Goal: Check status

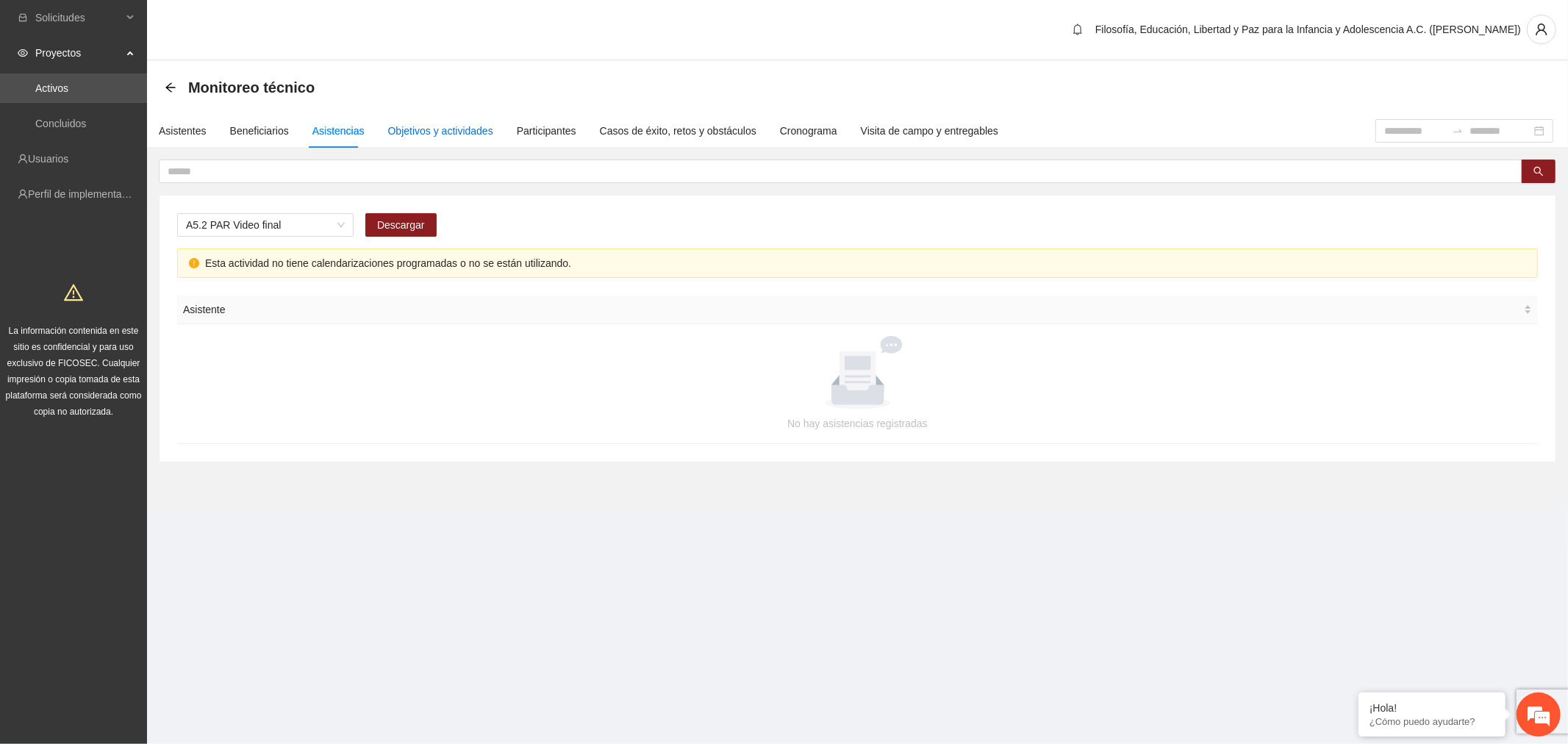
click at [456, 126] on div "Objetivos y actividades" at bounding box center [441, 131] width 105 height 16
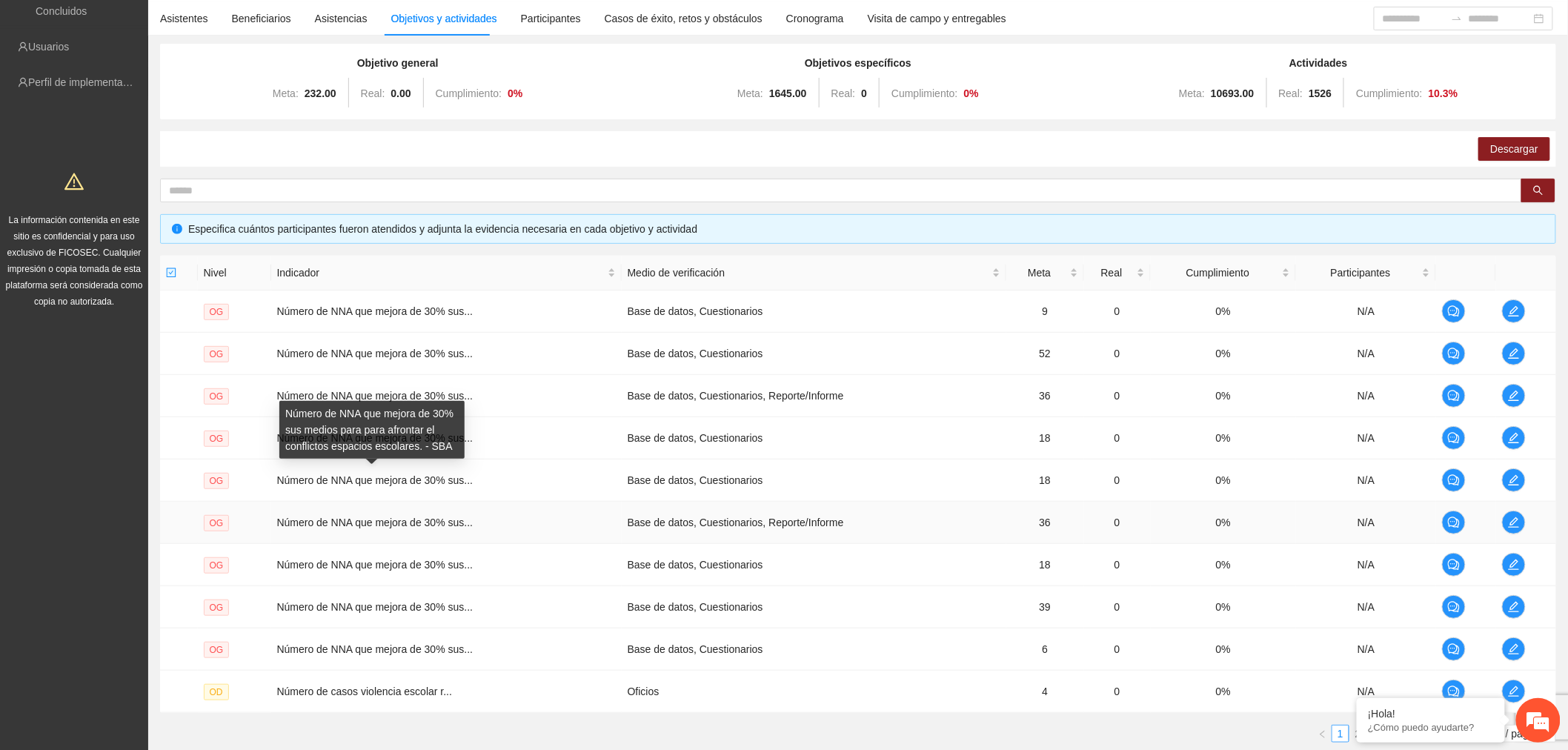
scroll to position [219, 0]
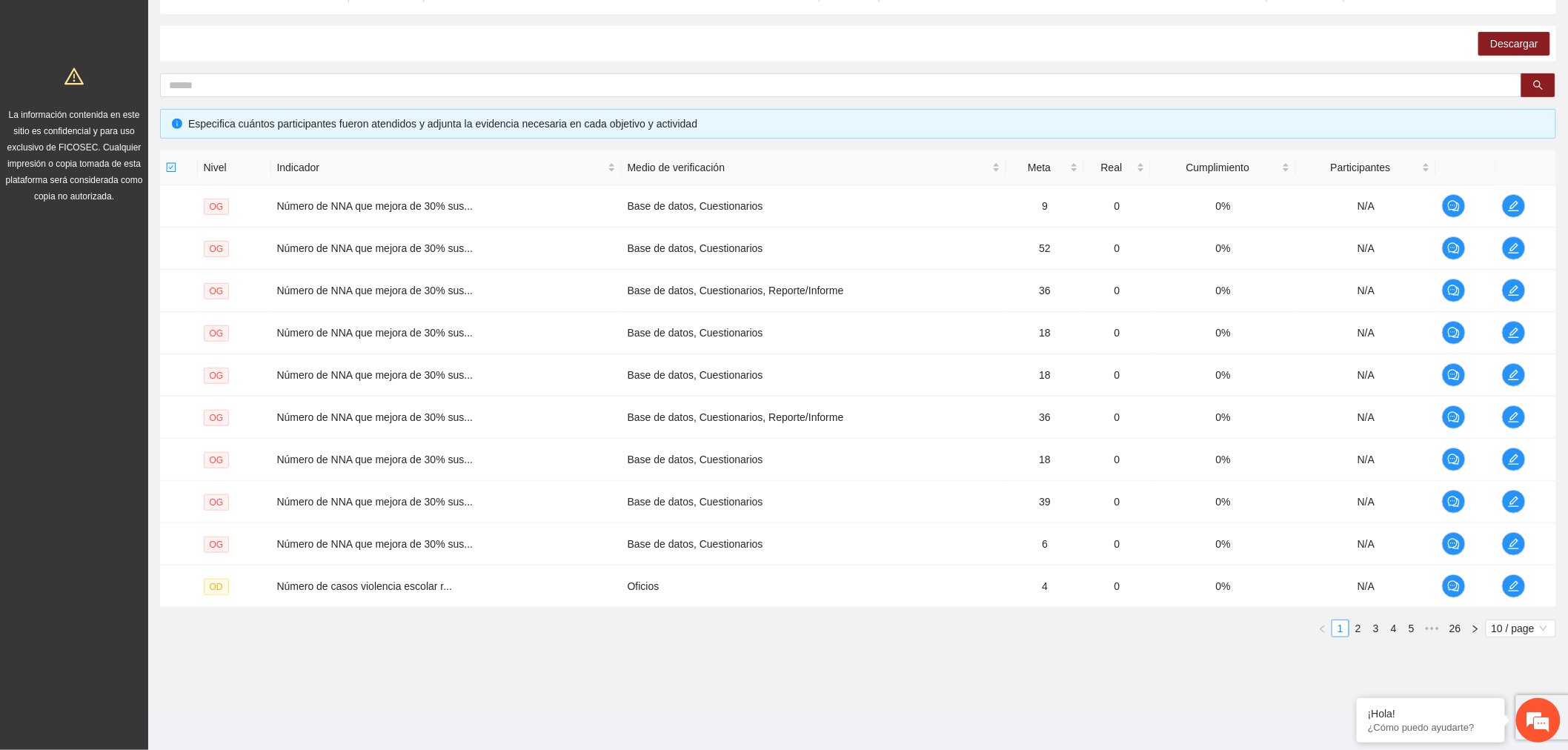
click at [1533, 623] on span "10 / page" at bounding box center [1521, 628] width 58 height 16
click at [1514, 729] on div "100 / page" at bounding box center [1522, 725] width 54 height 16
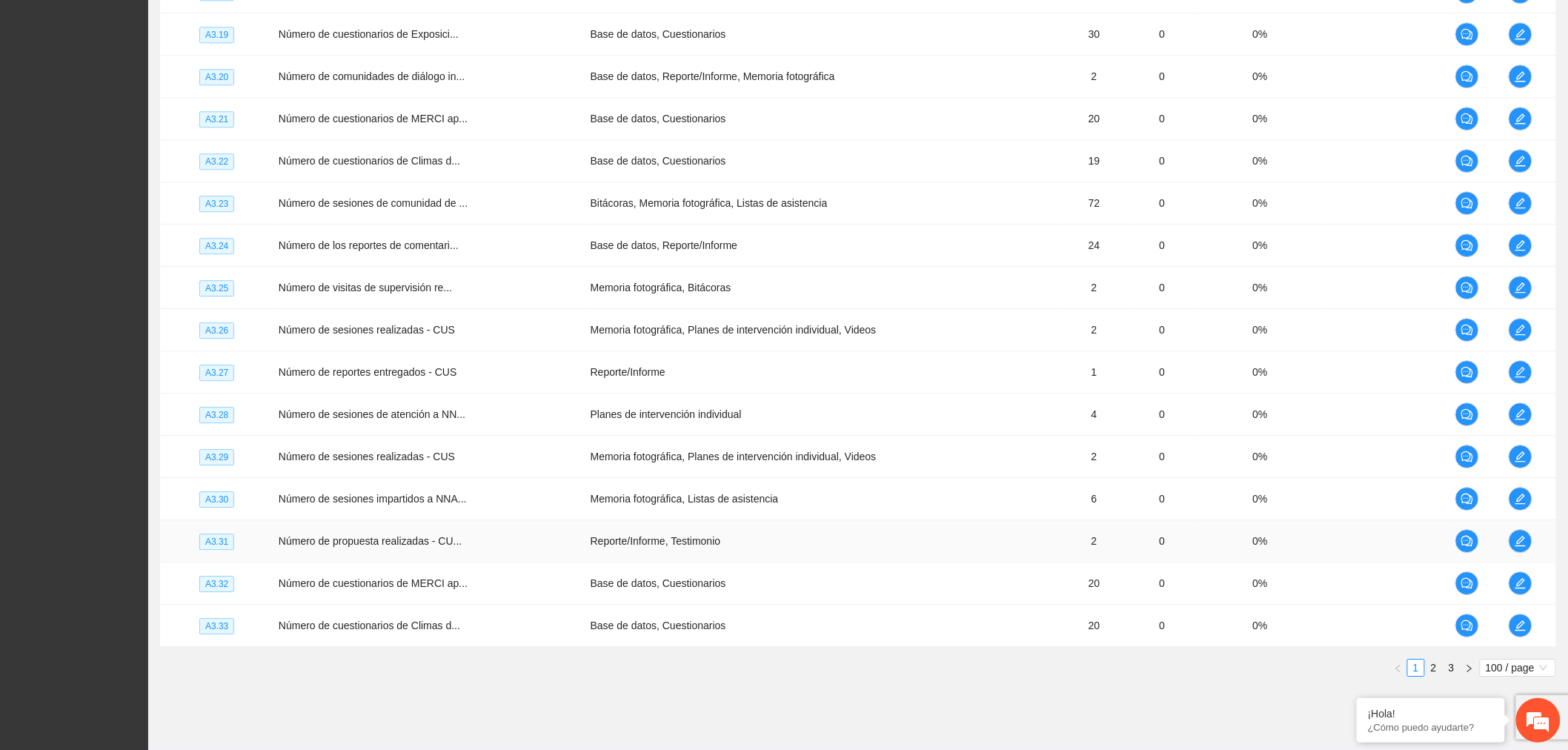
scroll to position [4028, 0]
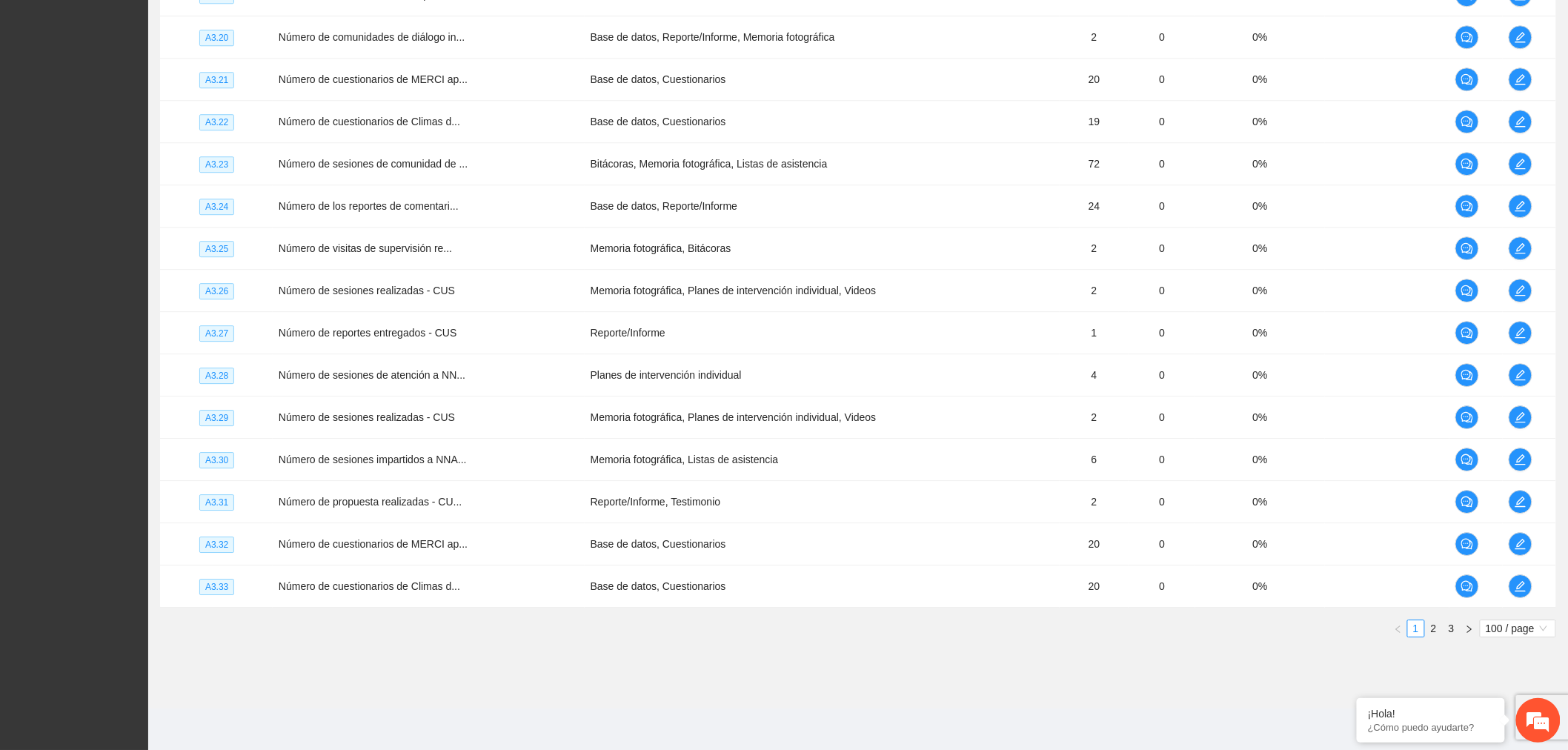
click at [1434, 630] on link "2" at bounding box center [1434, 628] width 16 height 16
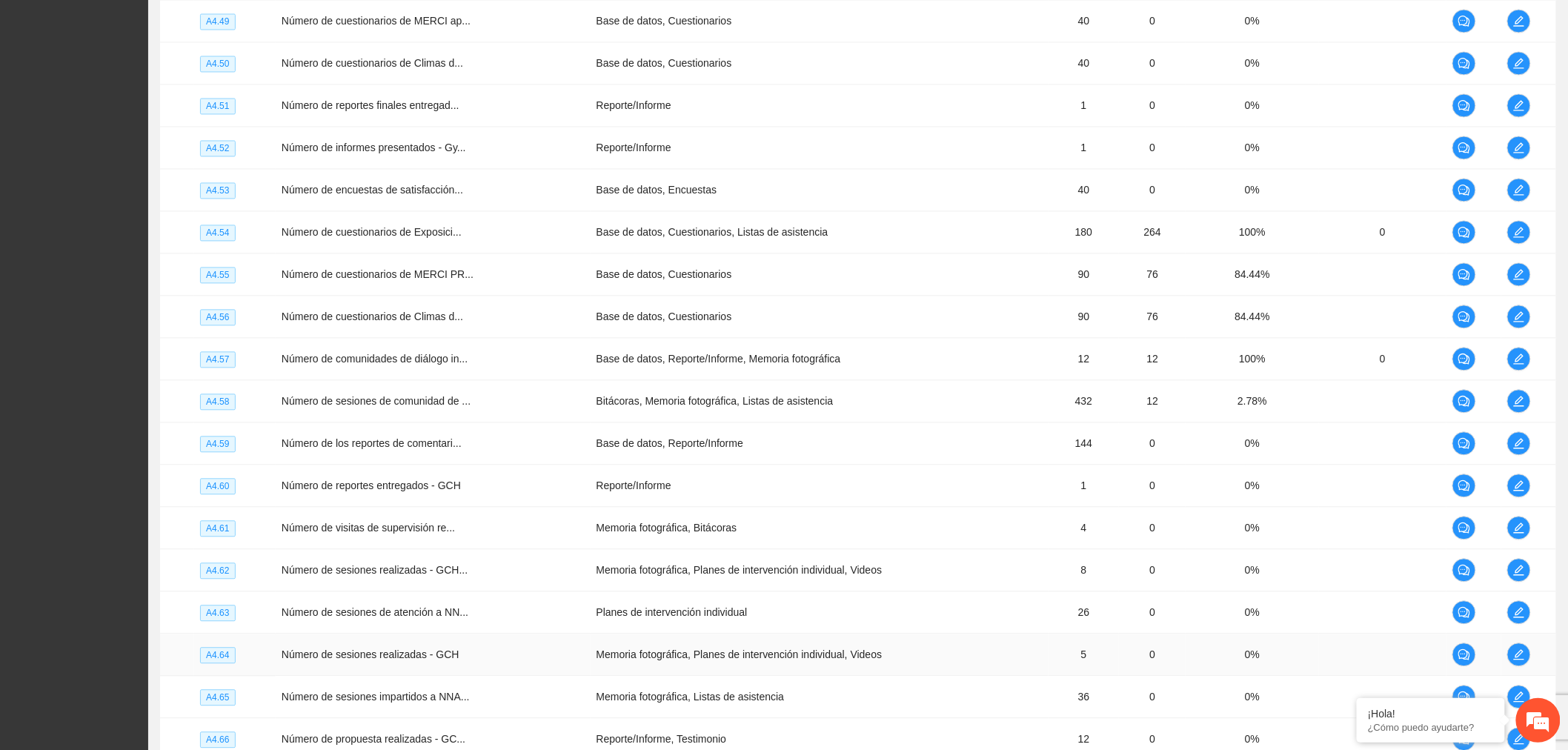
scroll to position [3368, 0]
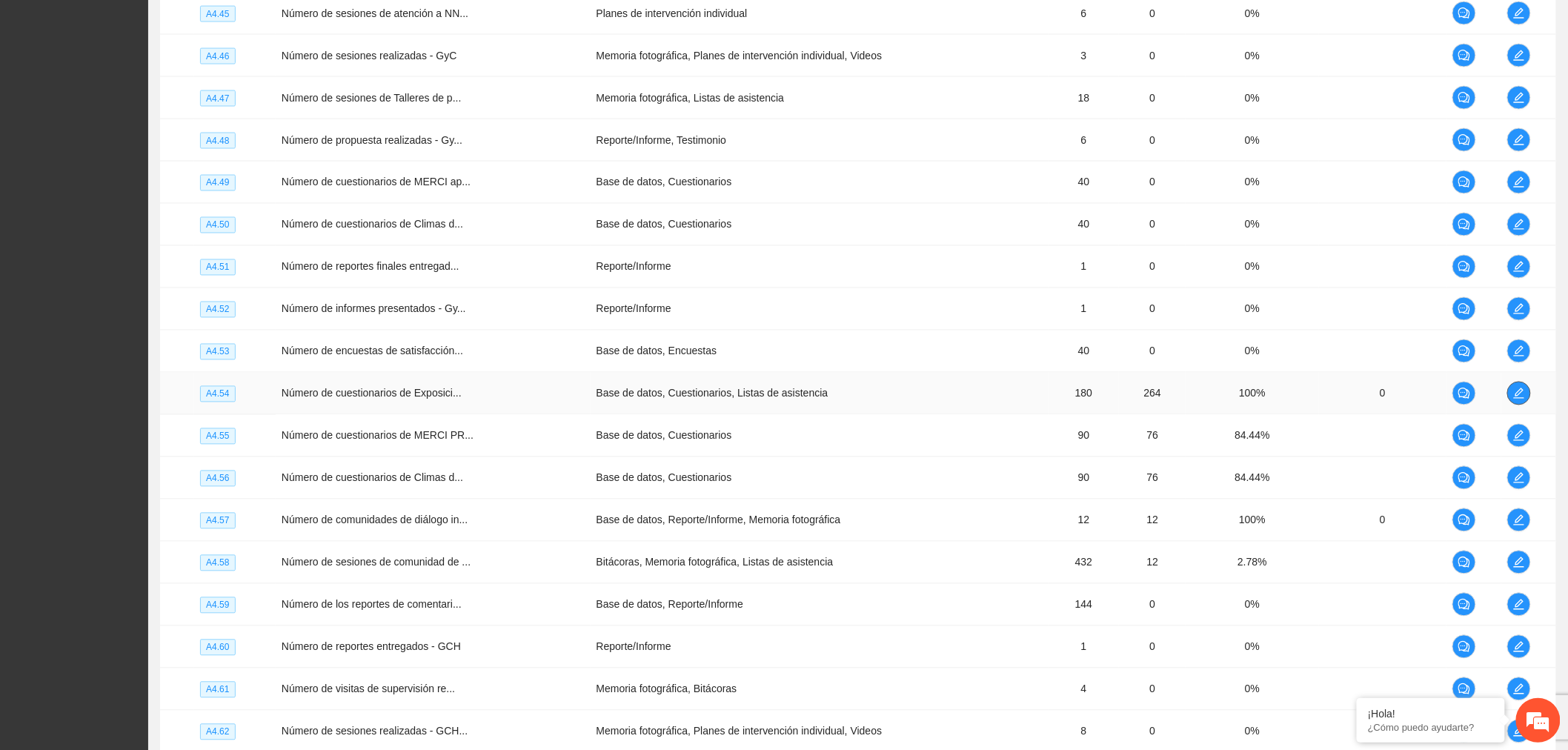
click at [1519, 399] on icon "edit" at bounding box center [1519, 393] width 10 height 10
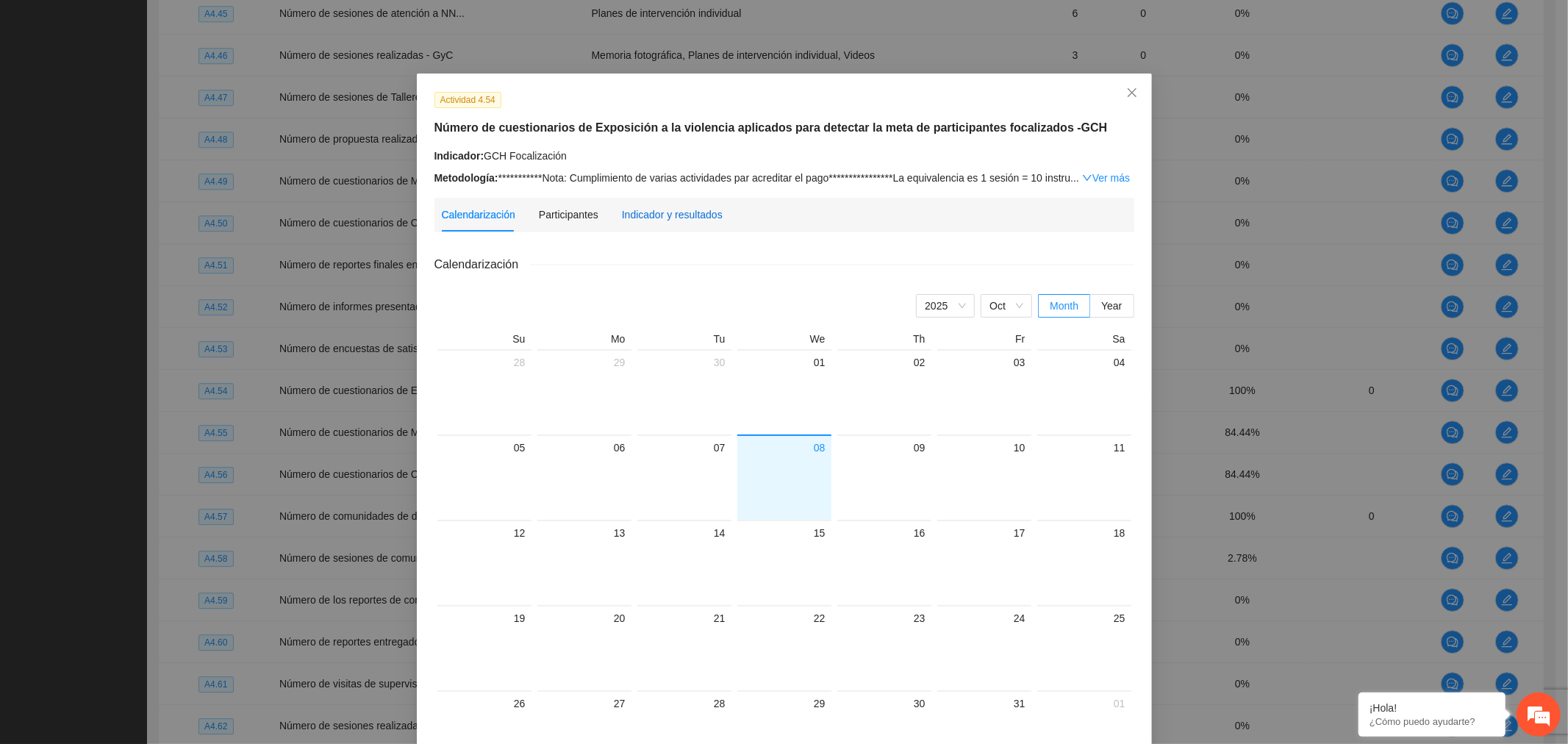
drag, startPoint x: 657, startPoint y: 221, endPoint x: 653, endPoint y: 249, distance: 28.3
click at [657, 221] on div "Indicador y resultados" at bounding box center [672, 214] width 101 height 16
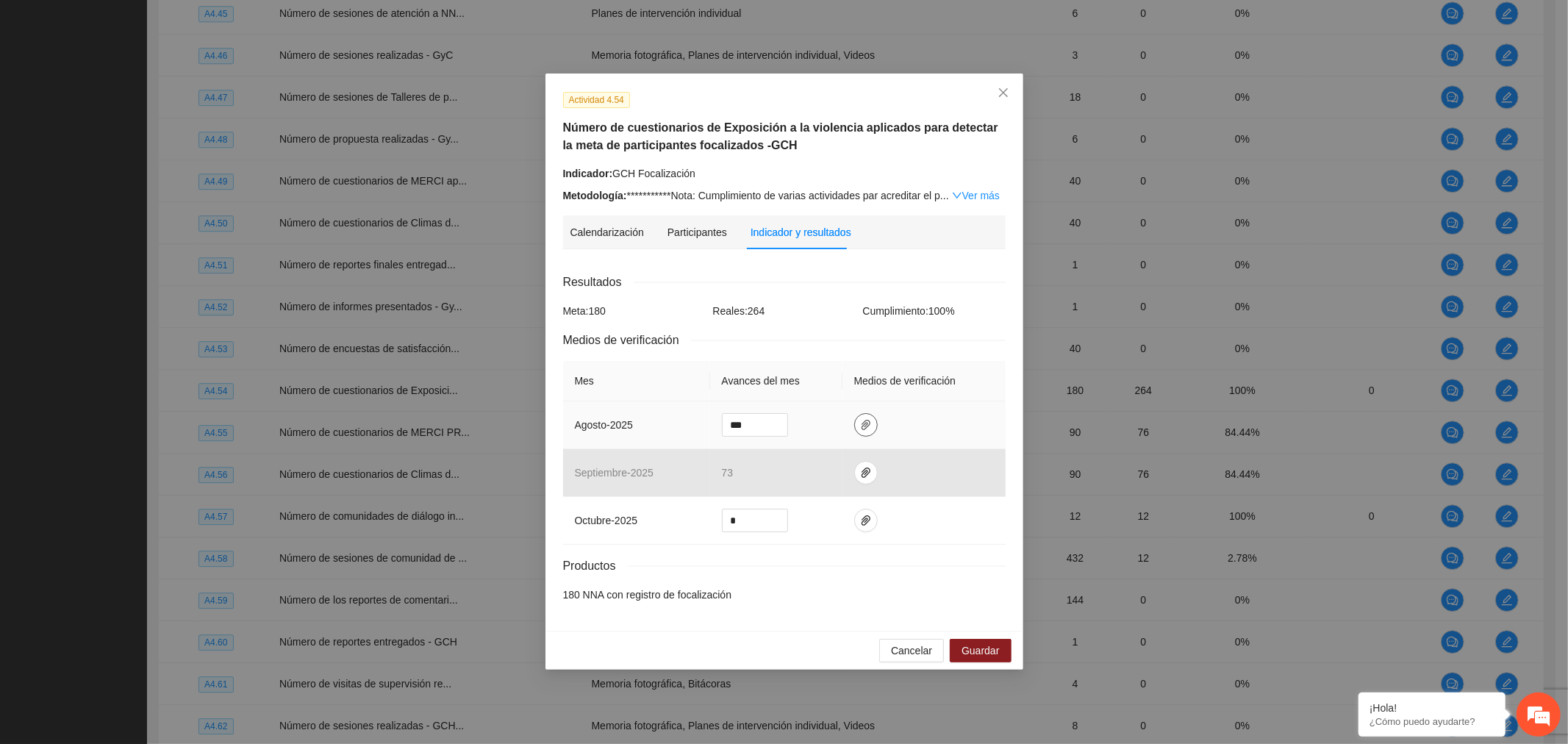
click at [856, 422] on span "paper-clip" at bounding box center [866, 425] width 22 height 12
click at [820, 363] on span "Adjuntar documento" at bounding box center [826, 357] width 92 height 16
click at [988, 641] on button "Guardar" at bounding box center [980, 651] width 61 height 24
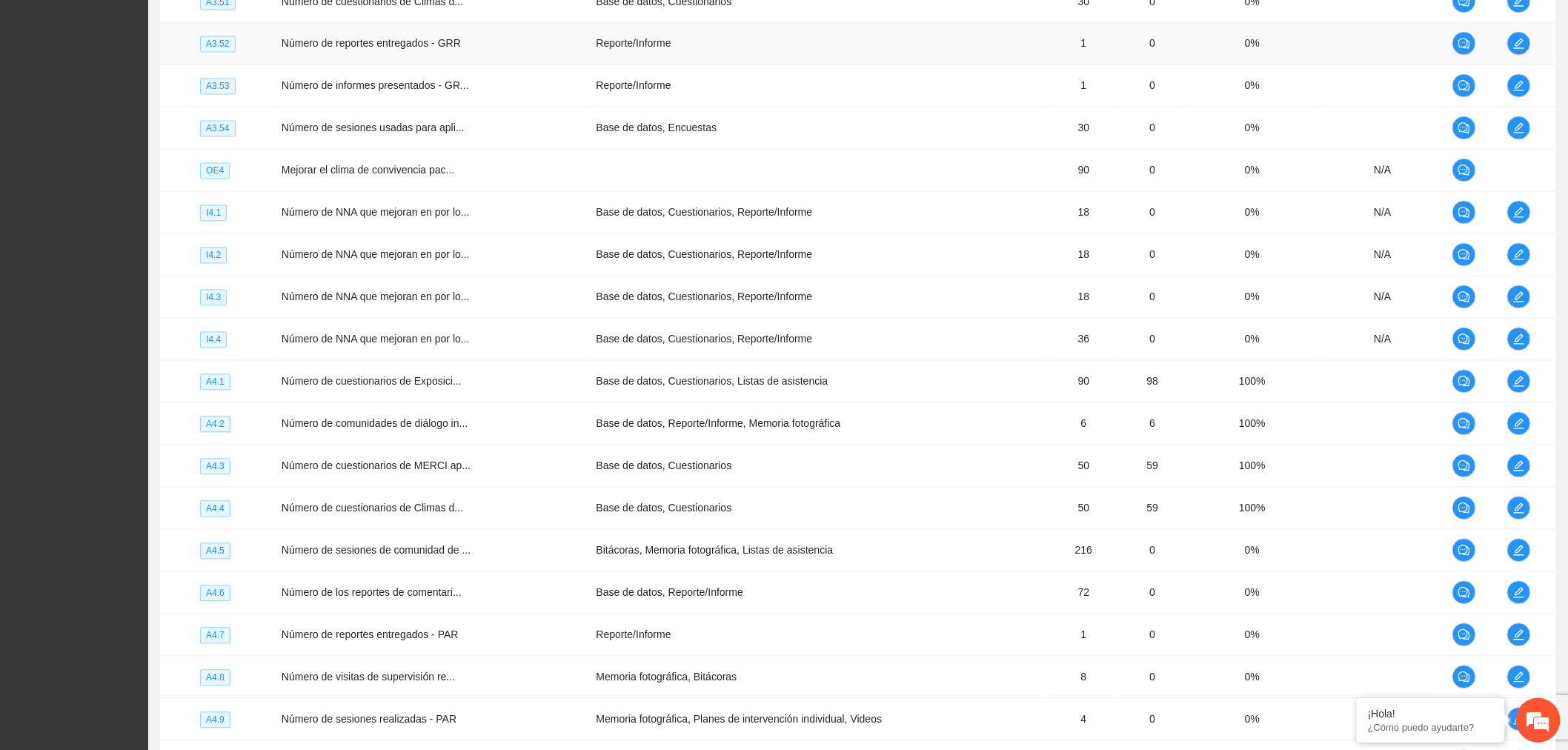
scroll to position [981, 0]
